Goal: Find specific page/section: Find specific page/section

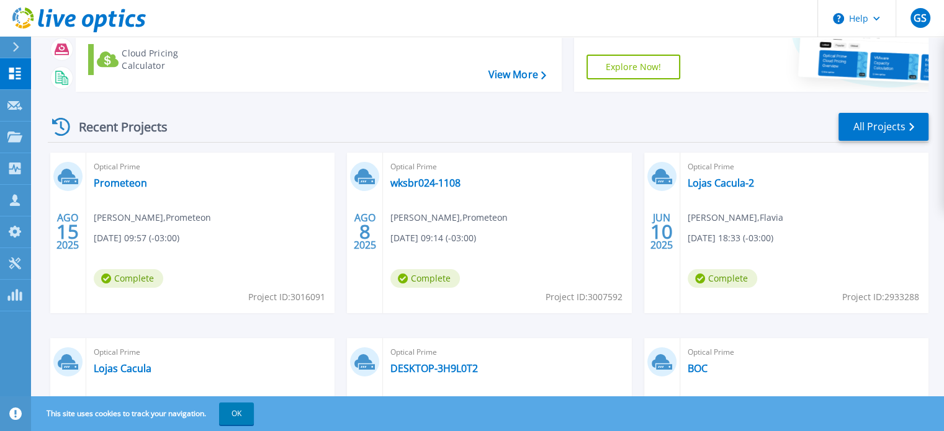
scroll to position [124, 0]
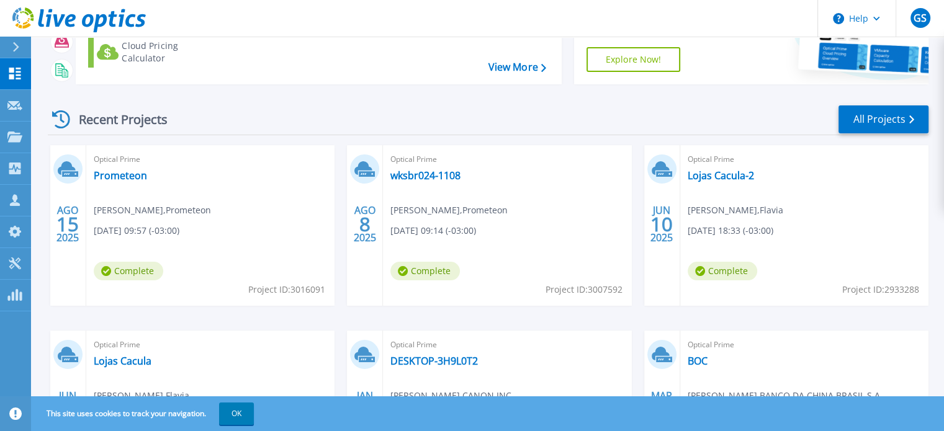
click at [163, 266] on span "Complete" at bounding box center [129, 271] width 70 height 19
click at [427, 176] on link "wksbr024-1108" at bounding box center [426, 175] width 70 height 12
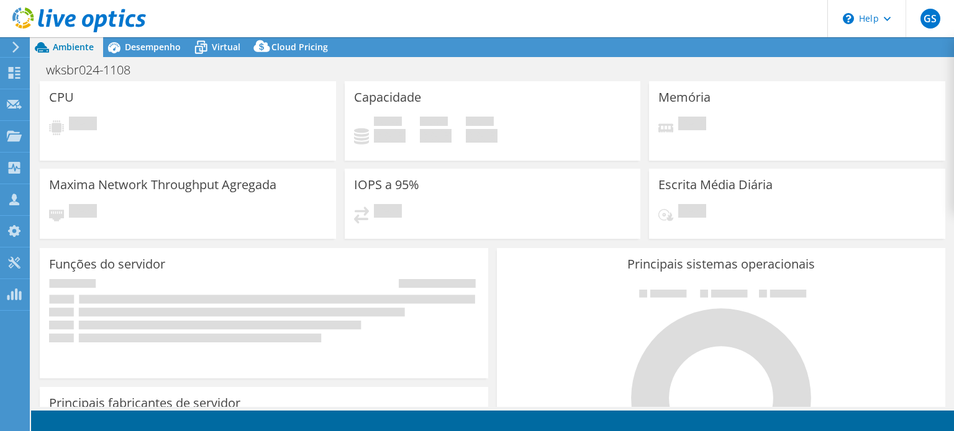
select select "USD"
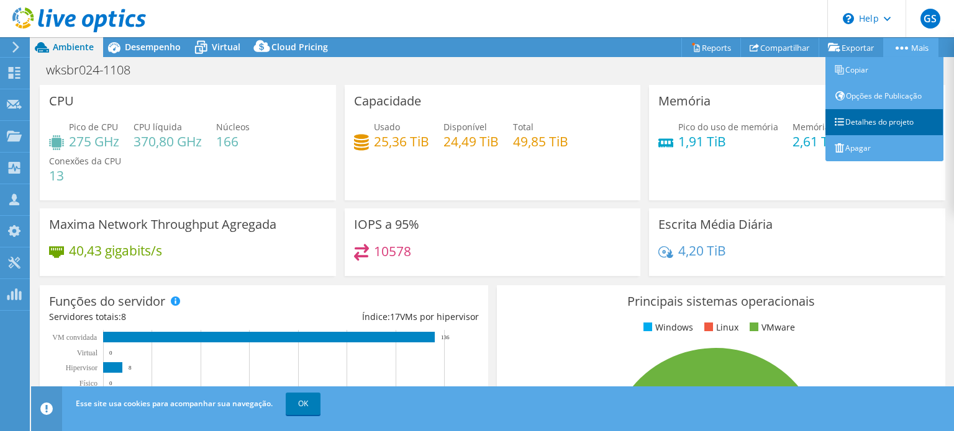
click at [887, 124] on link "Detalhes do projeto" at bounding box center [884, 122] width 118 height 26
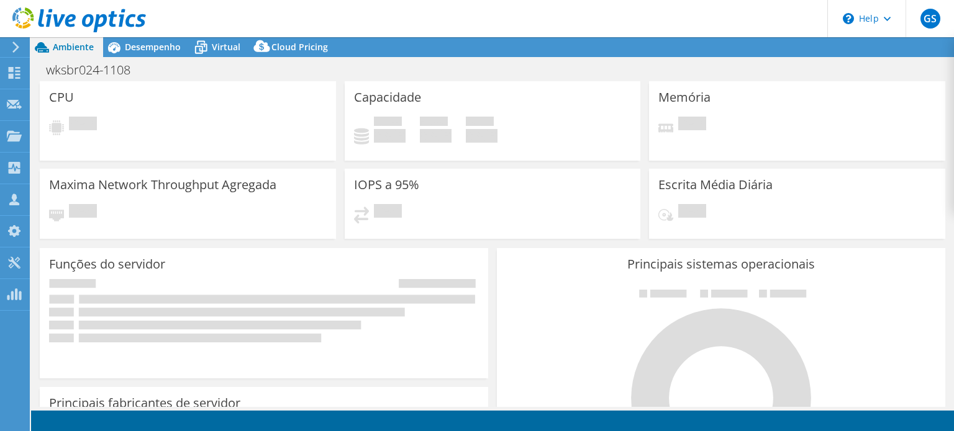
select select "USD"
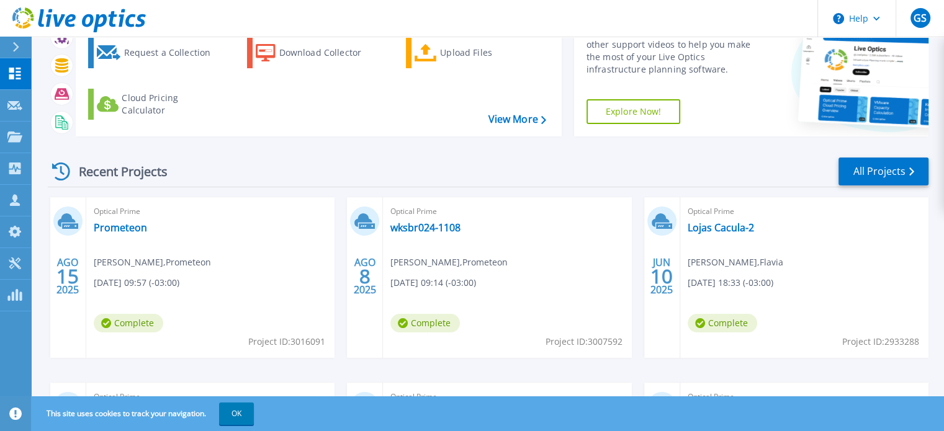
scroll to position [124, 0]
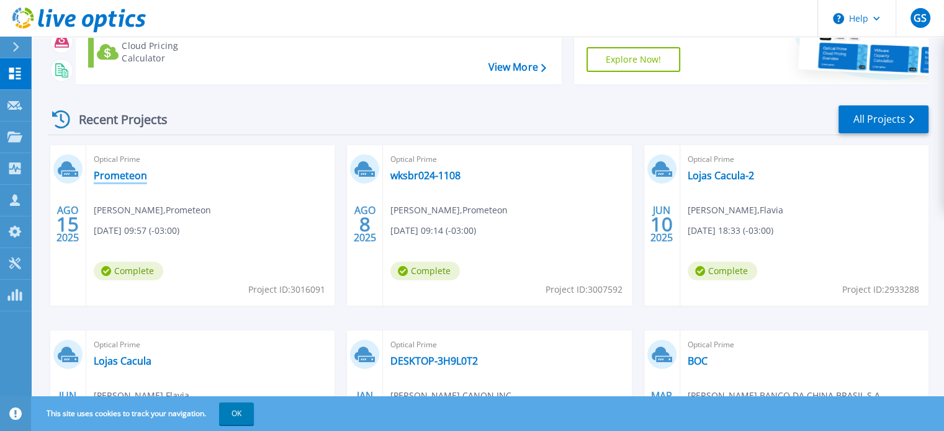
click at [120, 173] on link "Prometeon" at bounding box center [120, 175] width 53 height 12
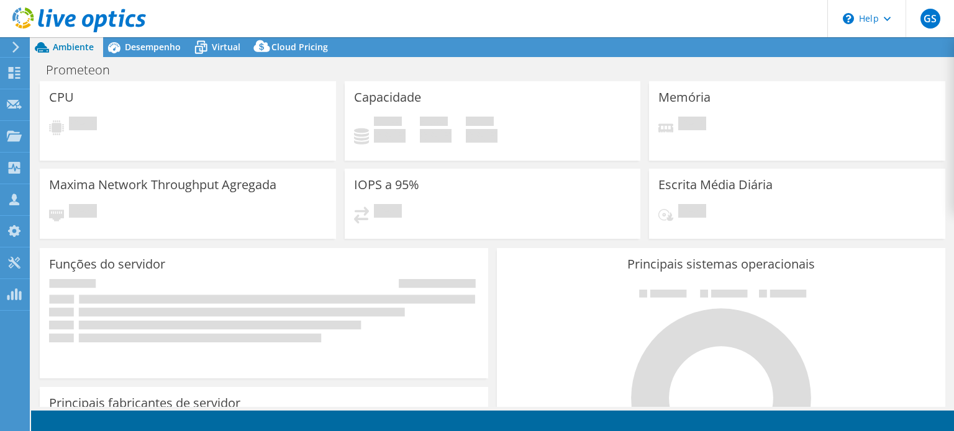
select select "USD"
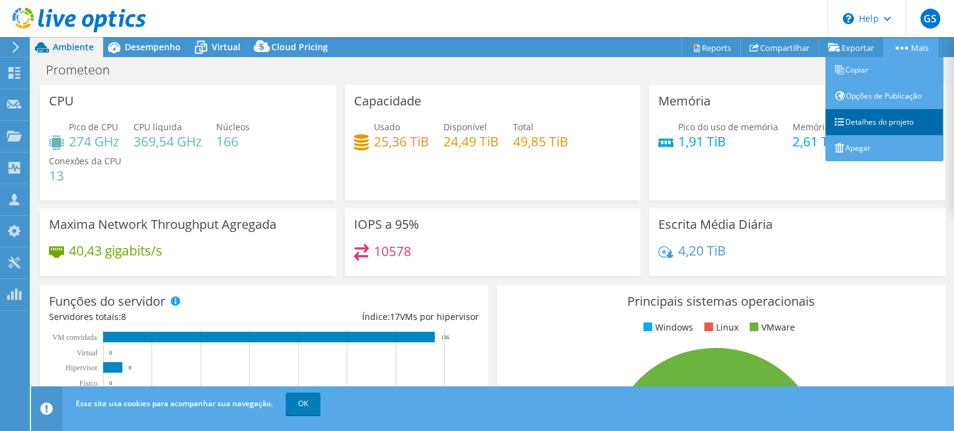
click at [892, 126] on link "Detalhes do projeto" at bounding box center [884, 122] width 118 height 26
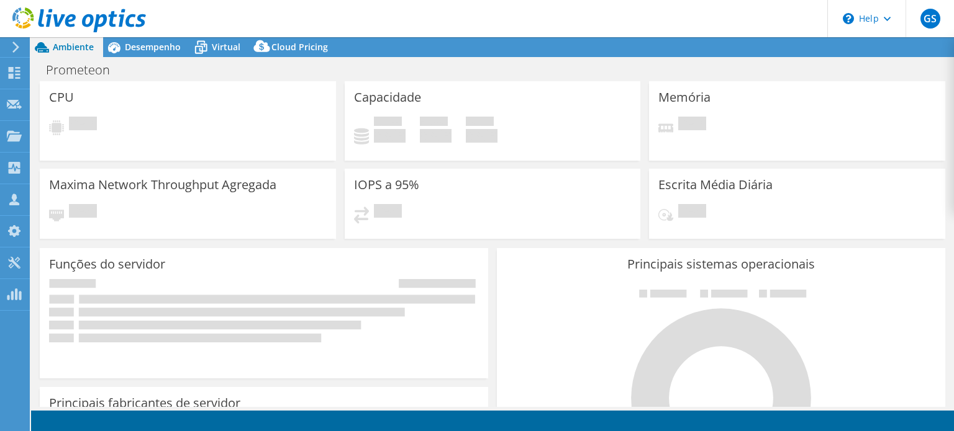
select select "USD"
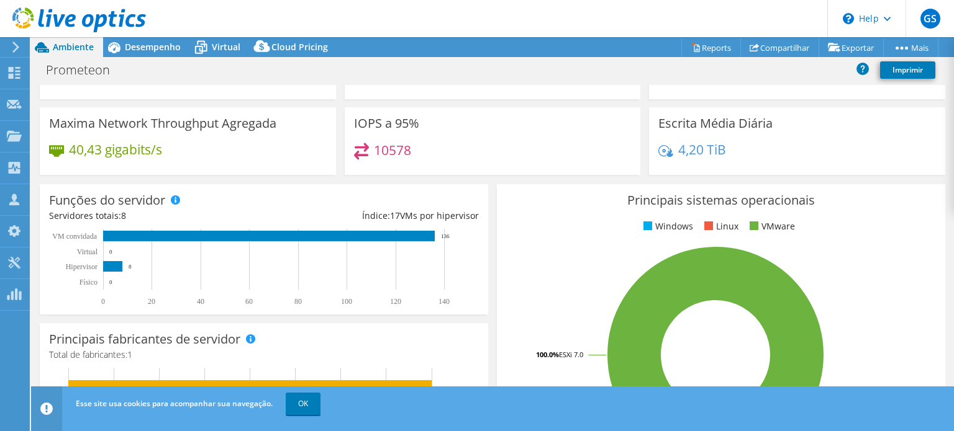
scroll to position [186, 0]
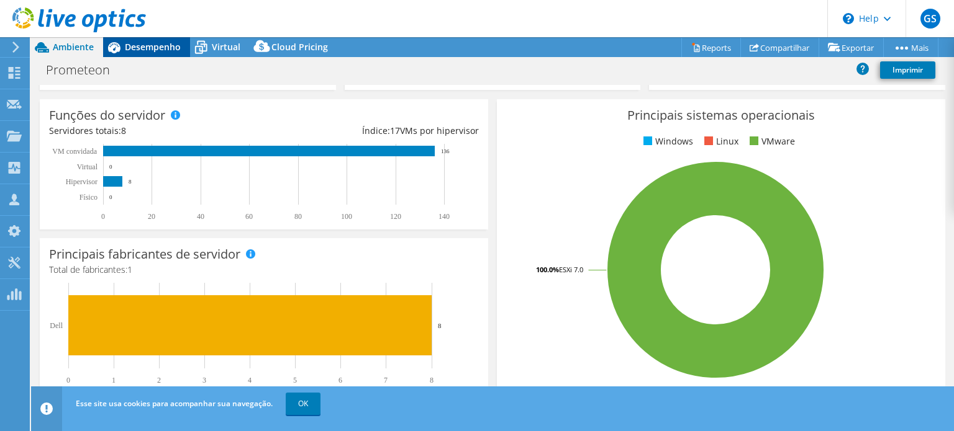
click at [144, 52] on span "Desempenho" at bounding box center [153, 47] width 56 height 12
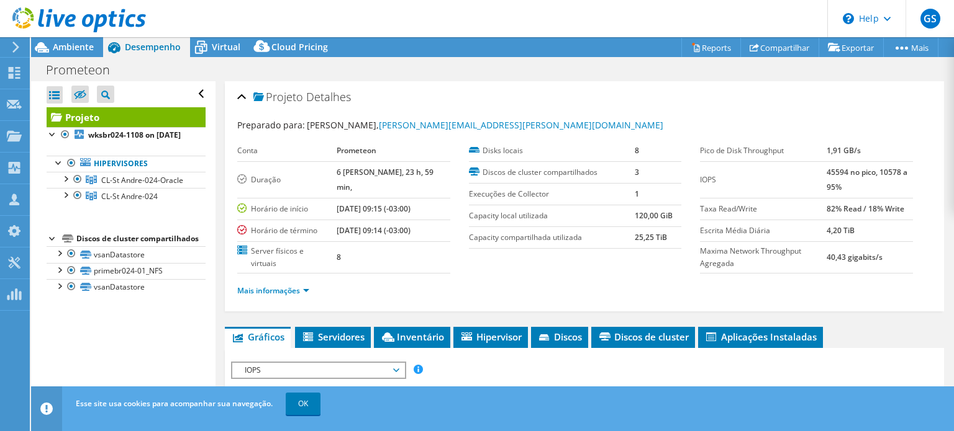
scroll to position [0, 0]
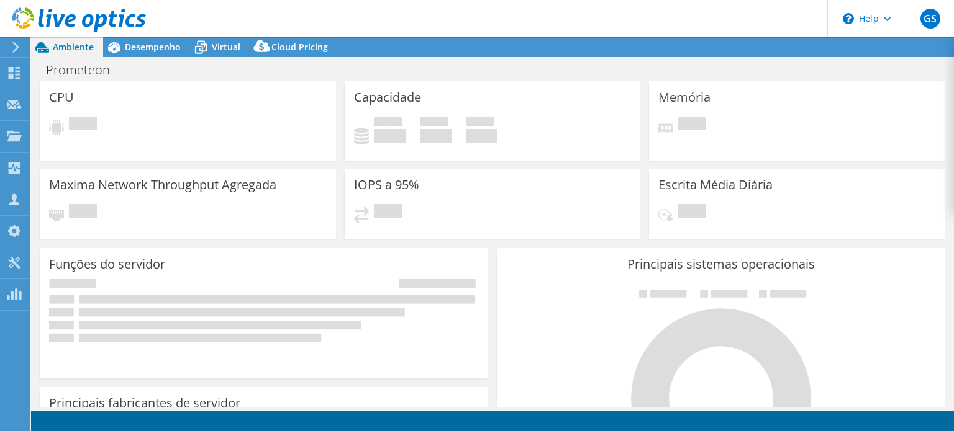
select select "USD"
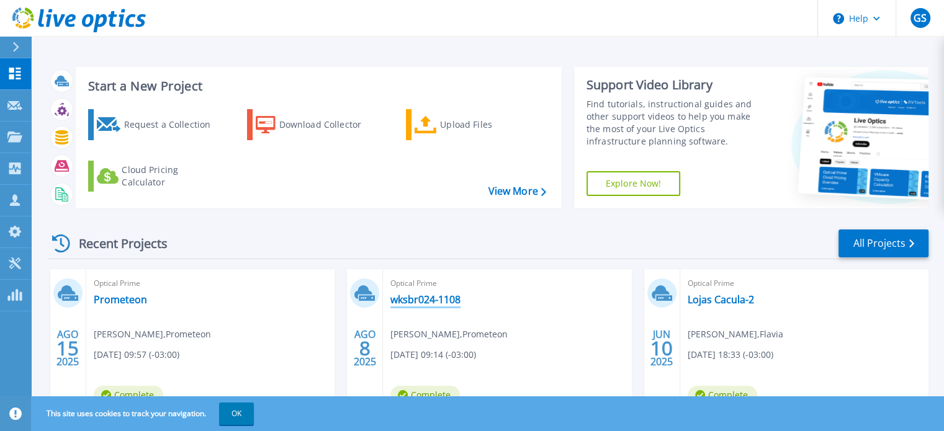
click at [437, 302] on link "wksbr024-1108" at bounding box center [426, 300] width 70 height 12
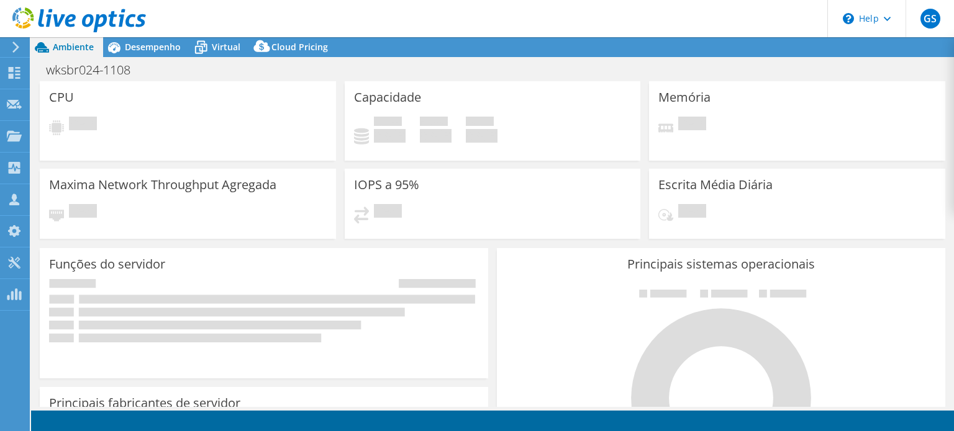
select select "USD"
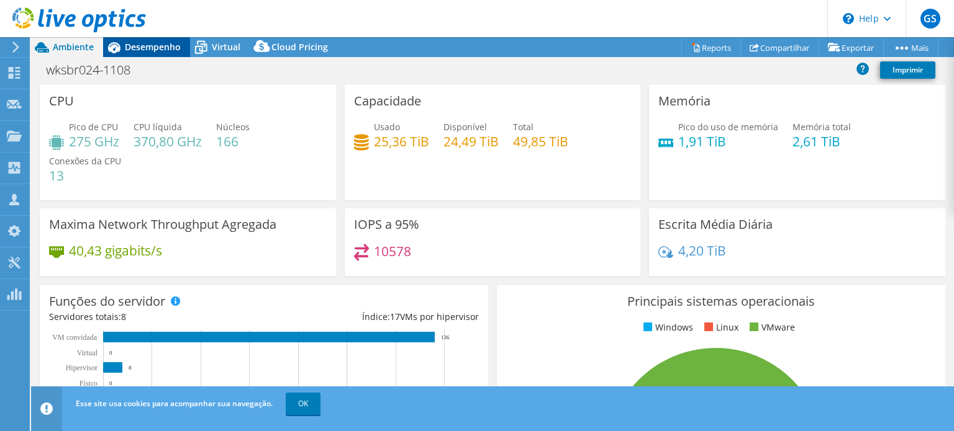
click at [157, 42] on span "Desempenho" at bounding box center [153, 47] width 56 height 12
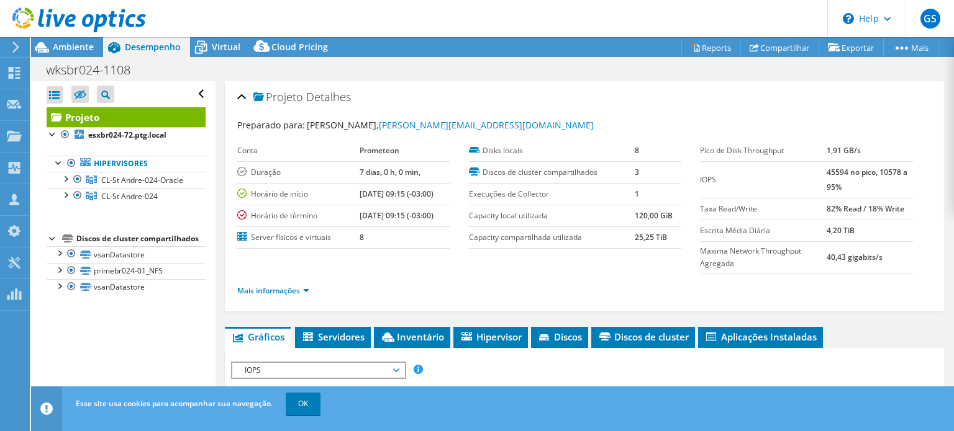
drag, startPoint x: 940, startPoint y: 126, endPoint x: 930, endPoint y: 116, distance: 14.0
